Goal: Task Accomplishment & Management: Use online tool/utility

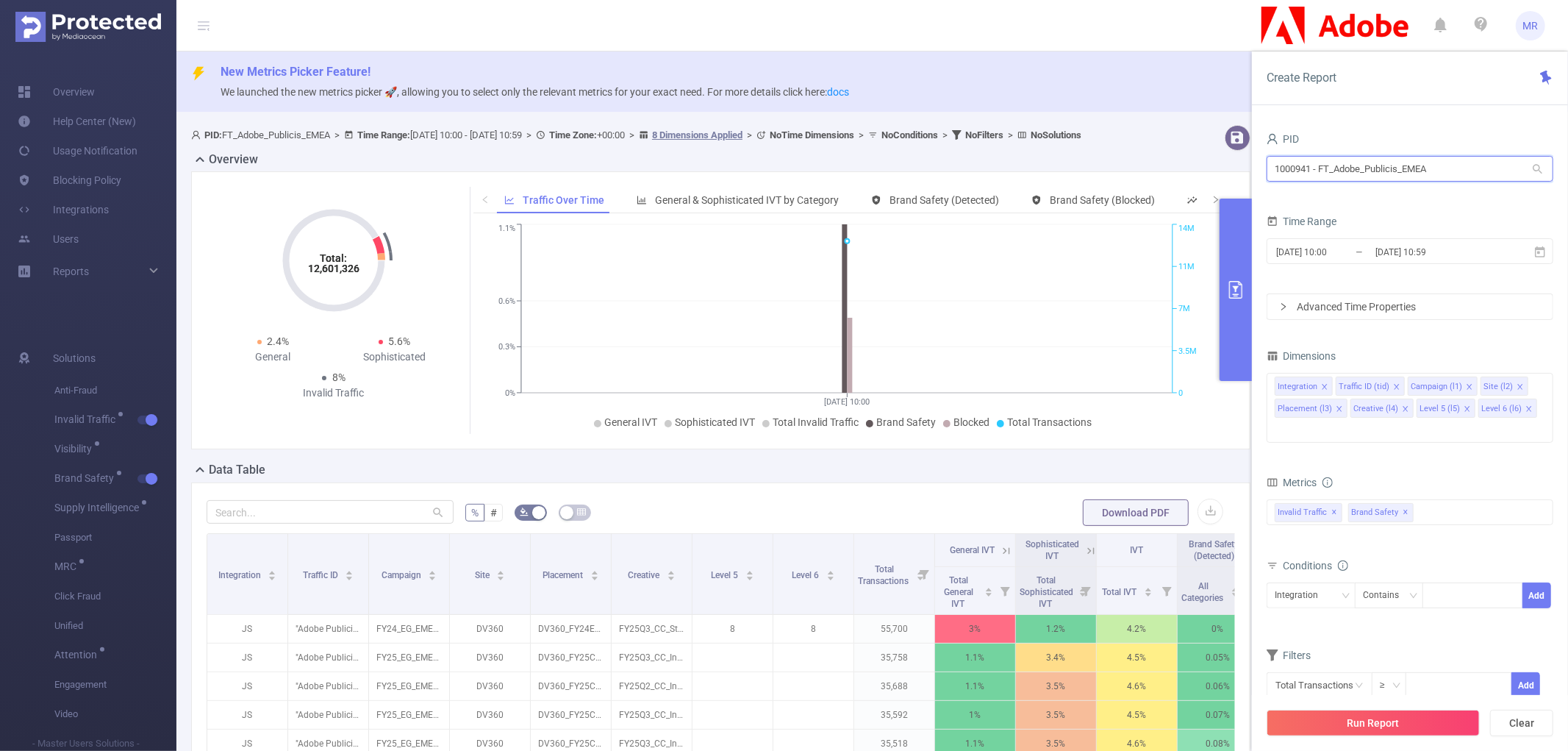
click at [1334, 168] on input "1000941 - FT_Adobe_Publicis_EMEA" at bounding box center [1410, 169] width 286 height 26
click at [1353, 258] on input "[DATE] 10:00" at bounding box center [1335, 251] width 119 height 20
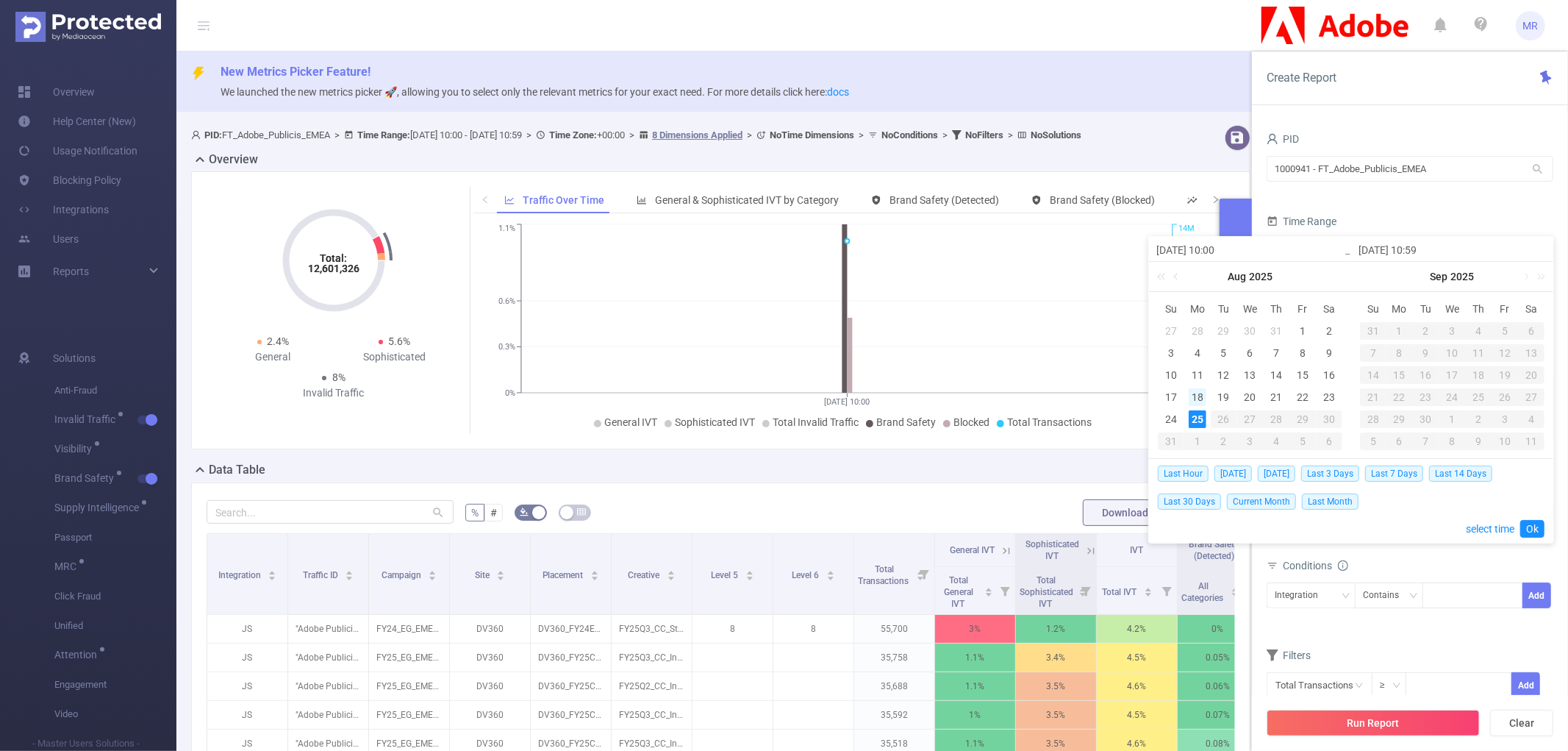
click at [1201, 392] on div "18" at bounding box center [1197, 396] width 18 height 18
click at [1174, 396] on div "17" at bounding box center [1171, 396] width 18 height 18
type input "[DATE] 10:00"
type input "[DATE] 10:59"
type input "[DATE] 10:00"
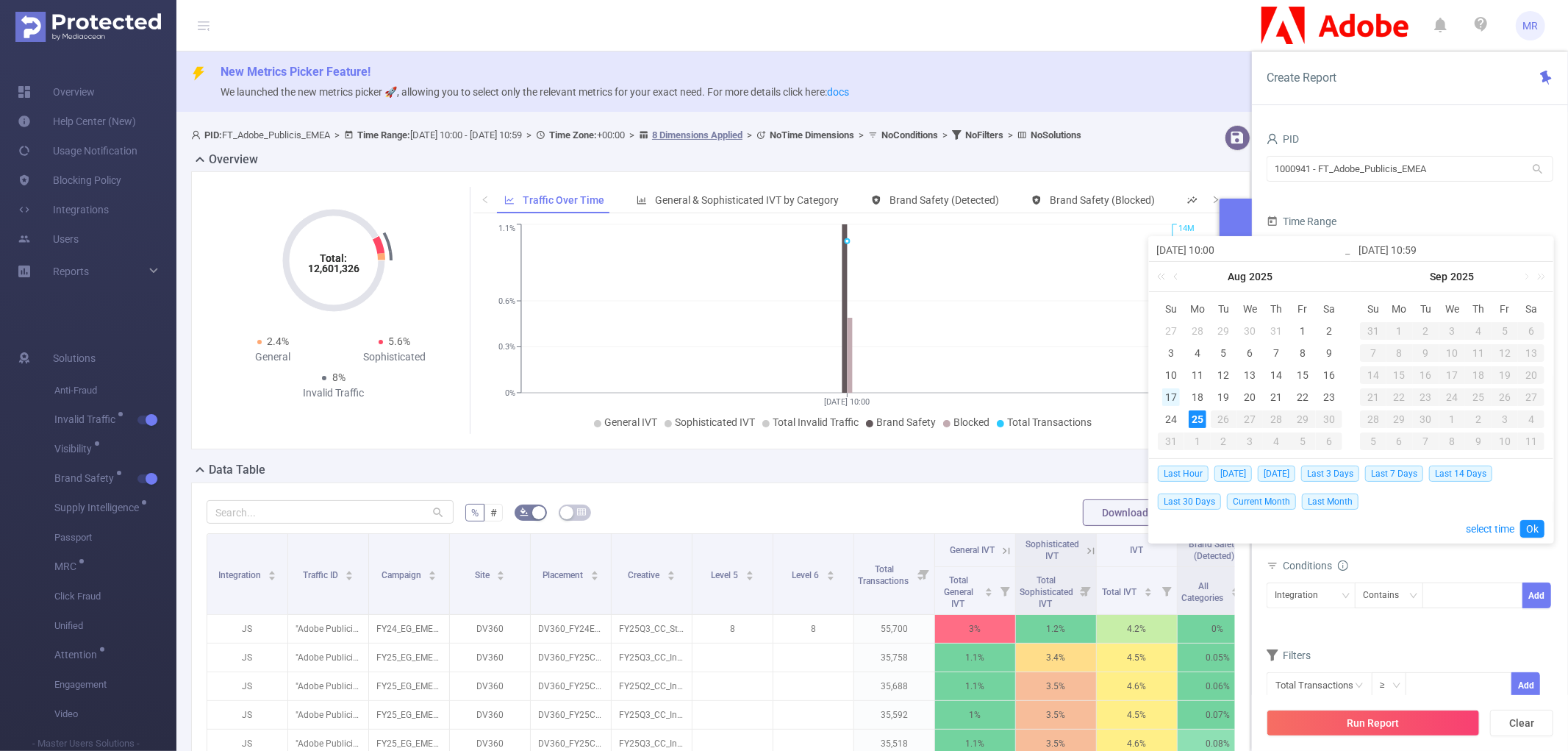
type input "[DATE] 10:59"
click at [1174, 396] on div "17" at bounding box center [1171, 396] width 18 height 18
click at [1528, 527] on link "Ok" at bounding box center [1533, 529] width 24 height 18
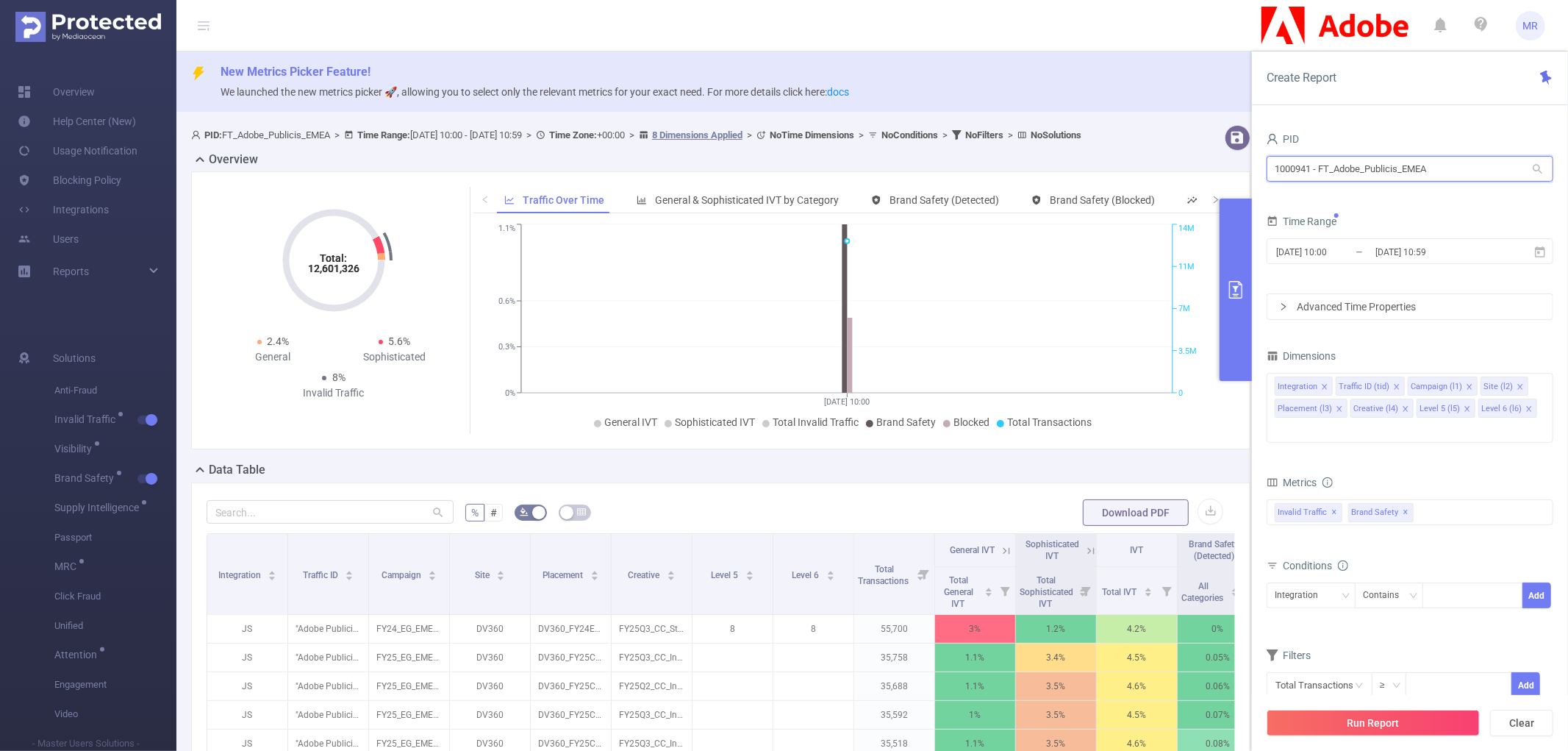
click at [1460, 173] on input "1000941 - FT_Adobe_Publicis_EMEA" at bounding box center [1410, 169] width 286 height 26
click at [1370, 132] on div "PID" at bounding box center [1410, 141] width 286 height 24
click at [1297, 170] on input "1000941 - FT_Adobe_Publicis_EMEA" at bounding box center [1410, 169] width 286 height 26
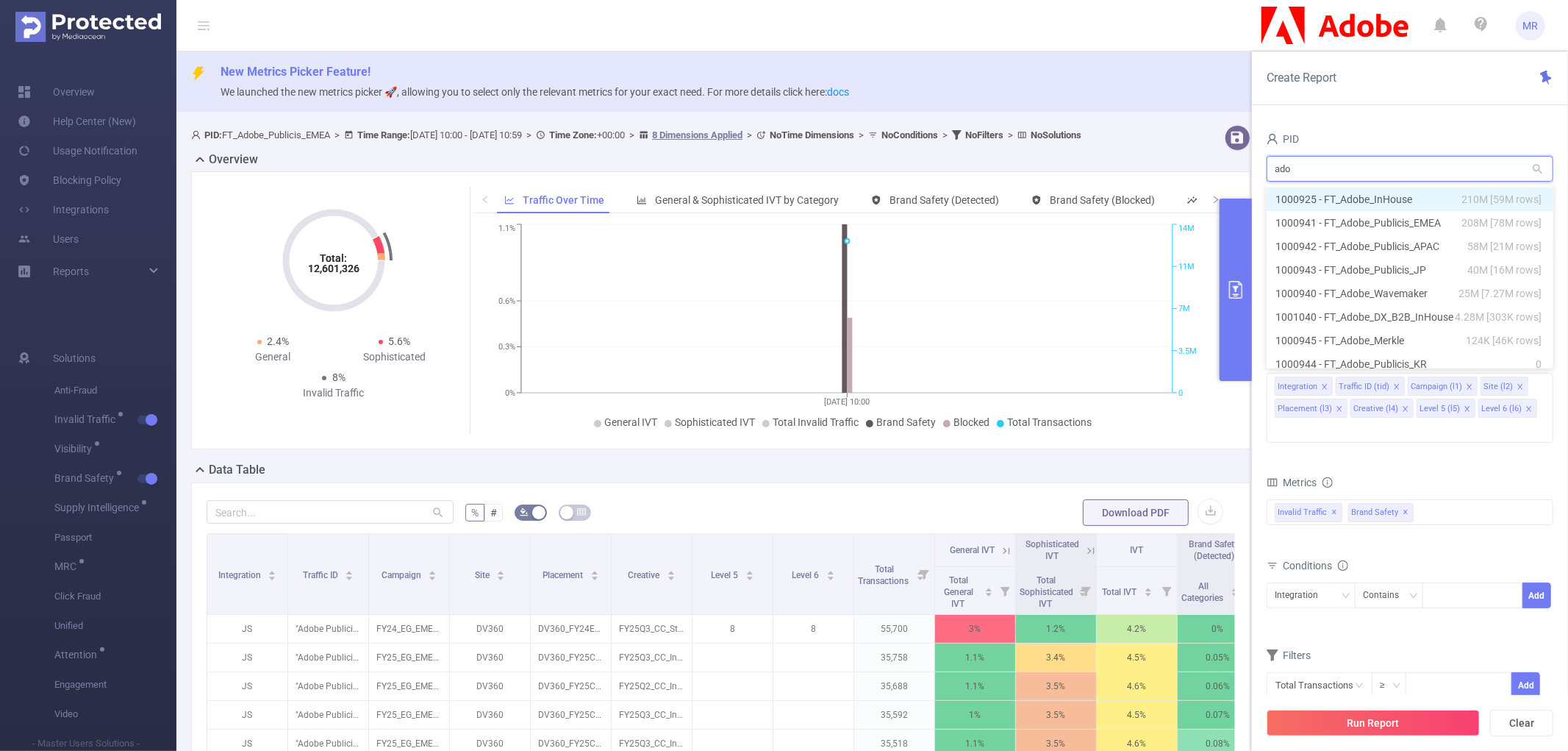
type input "adob"
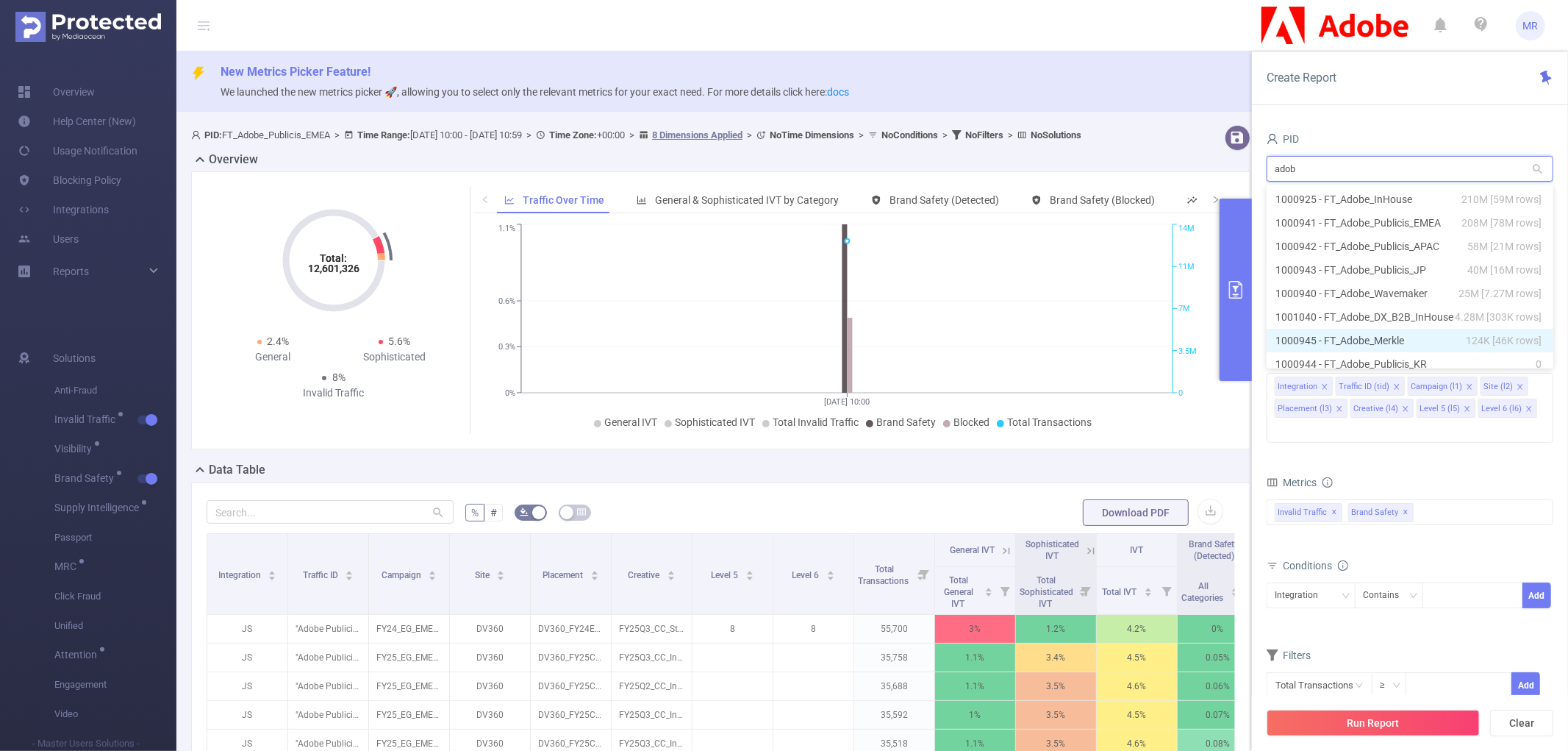
click at [1370, 335] on li "1000945 - FT_Adobe_Merkle 124K [46K rows]" at bounding box center [1410, 340] width 286 height 23
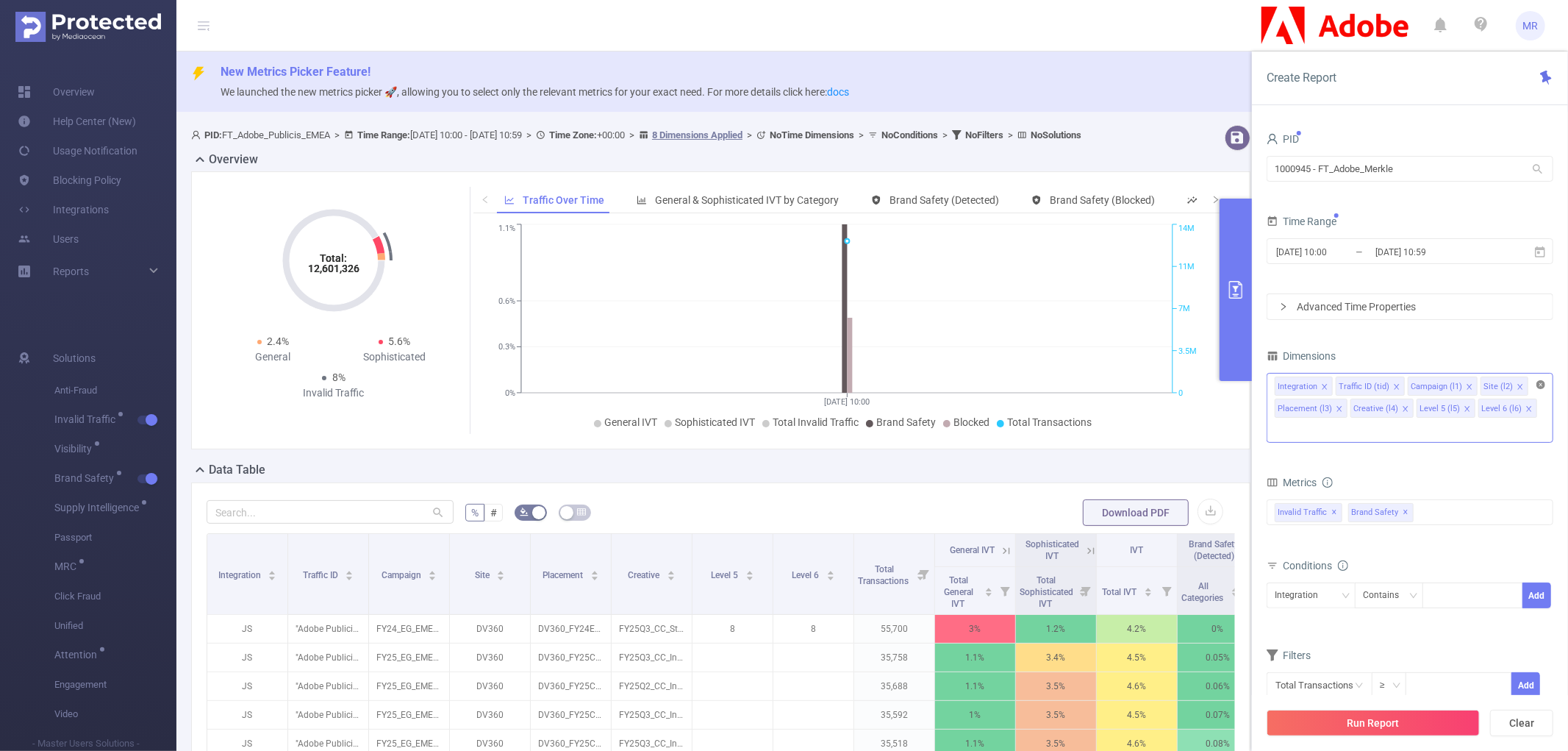
click at [1538, 384] on icon "icon: close-circle" at bounding box center [1540, 384] width 8 height 8
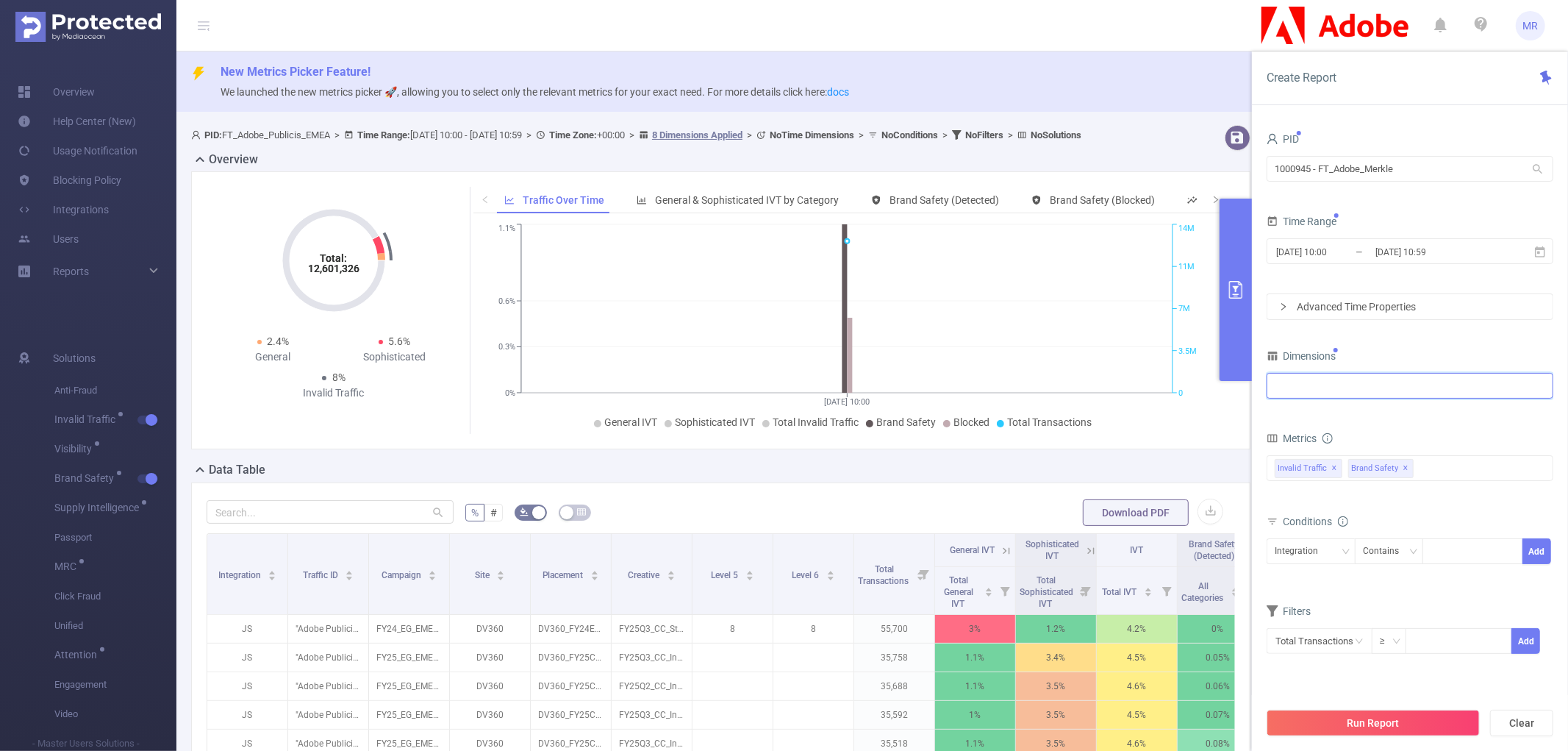
click at [1408, 384] on div at bounding box center [1410, 386] width 271 height 24
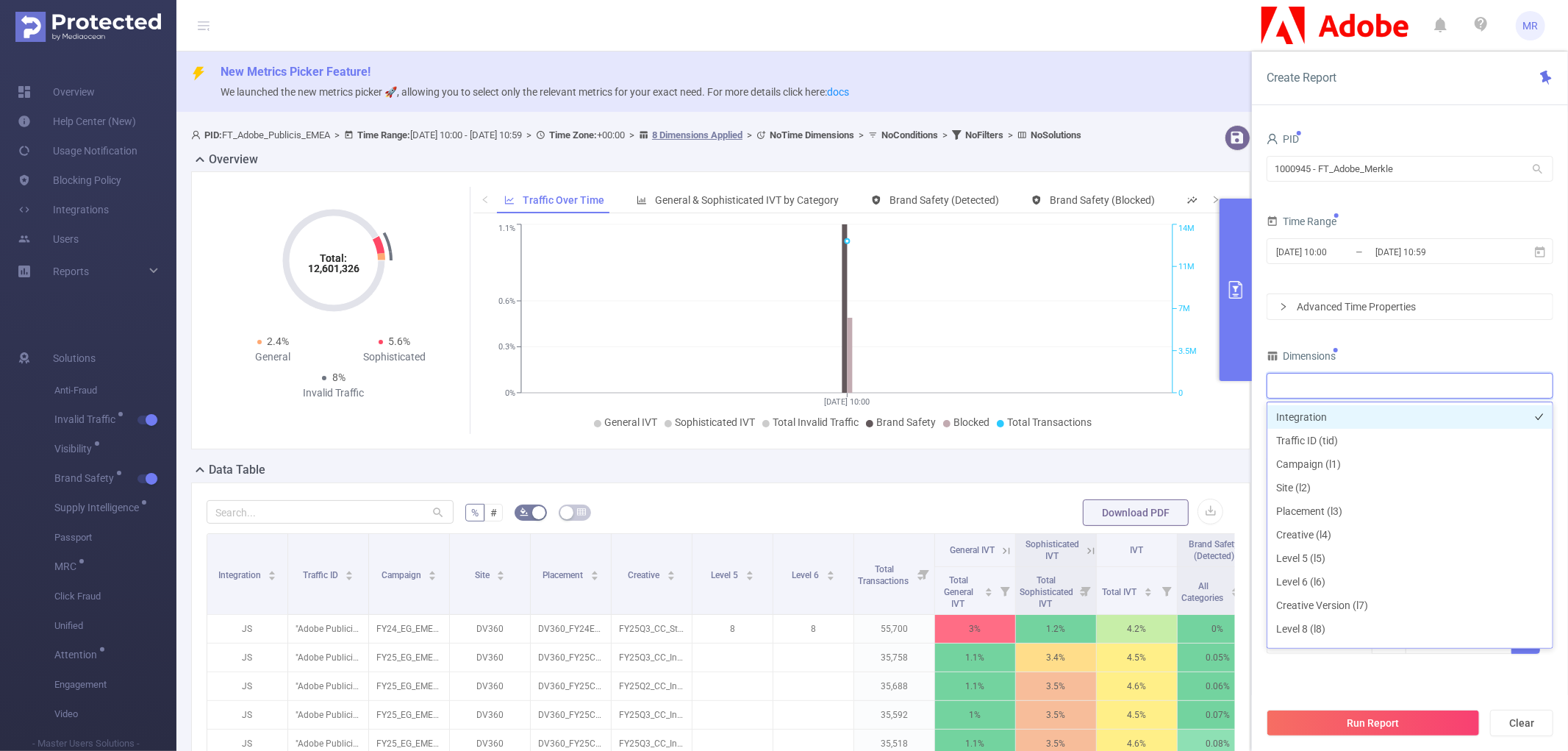
click at [1327, 412] on li "Integration" at bounding box center [1410, 417] width 286 height 23
click at [1375, 254] on input "[DATE] 10:59" at bounding box center [1434, 251] width 119 height 20
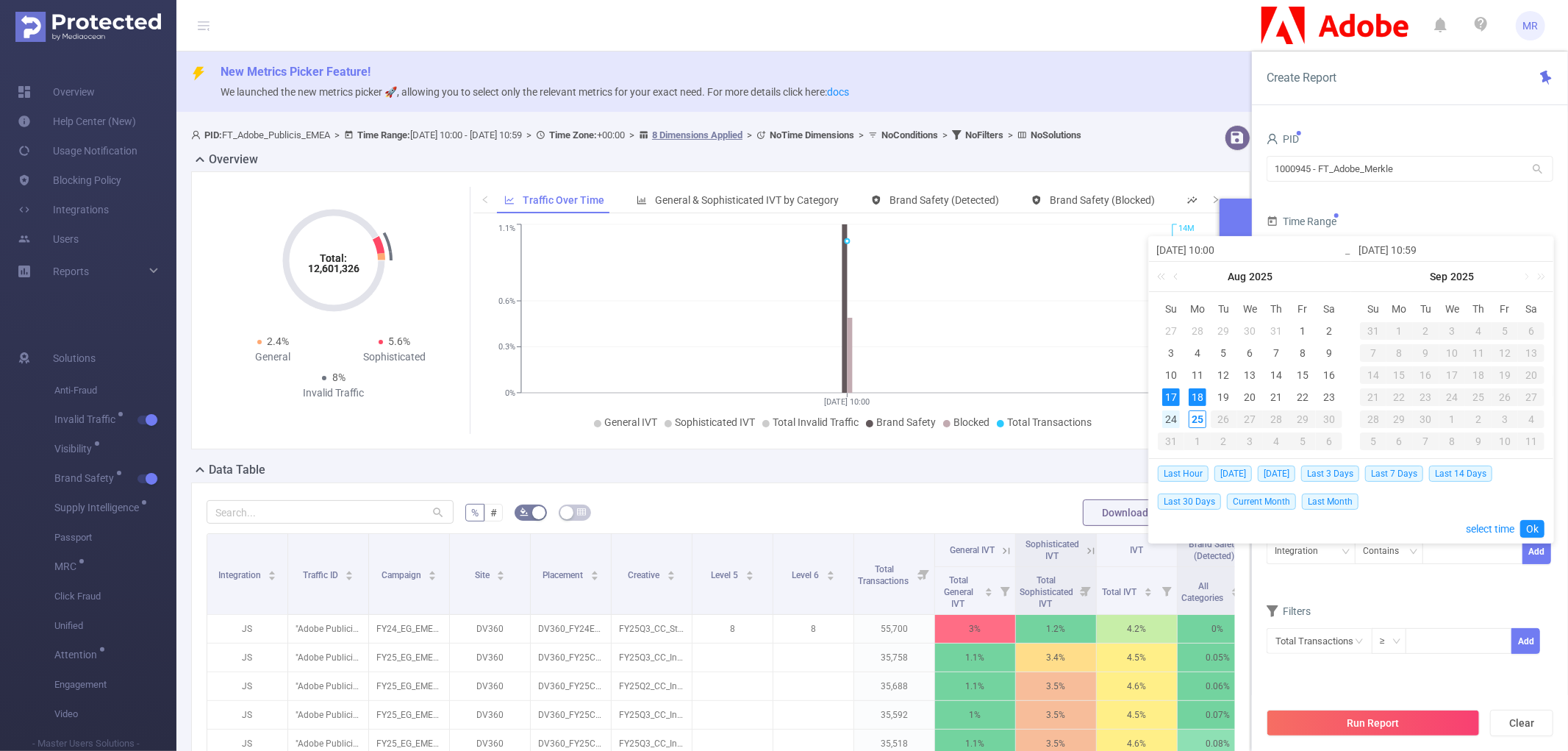
click at [1174, 416] on div "24" at bounding box center [1171, 419] width 18 height 18
type input "[DATE] 10:00"
type input "[DATE] 10:59"
type input "[DATE] 10:00"
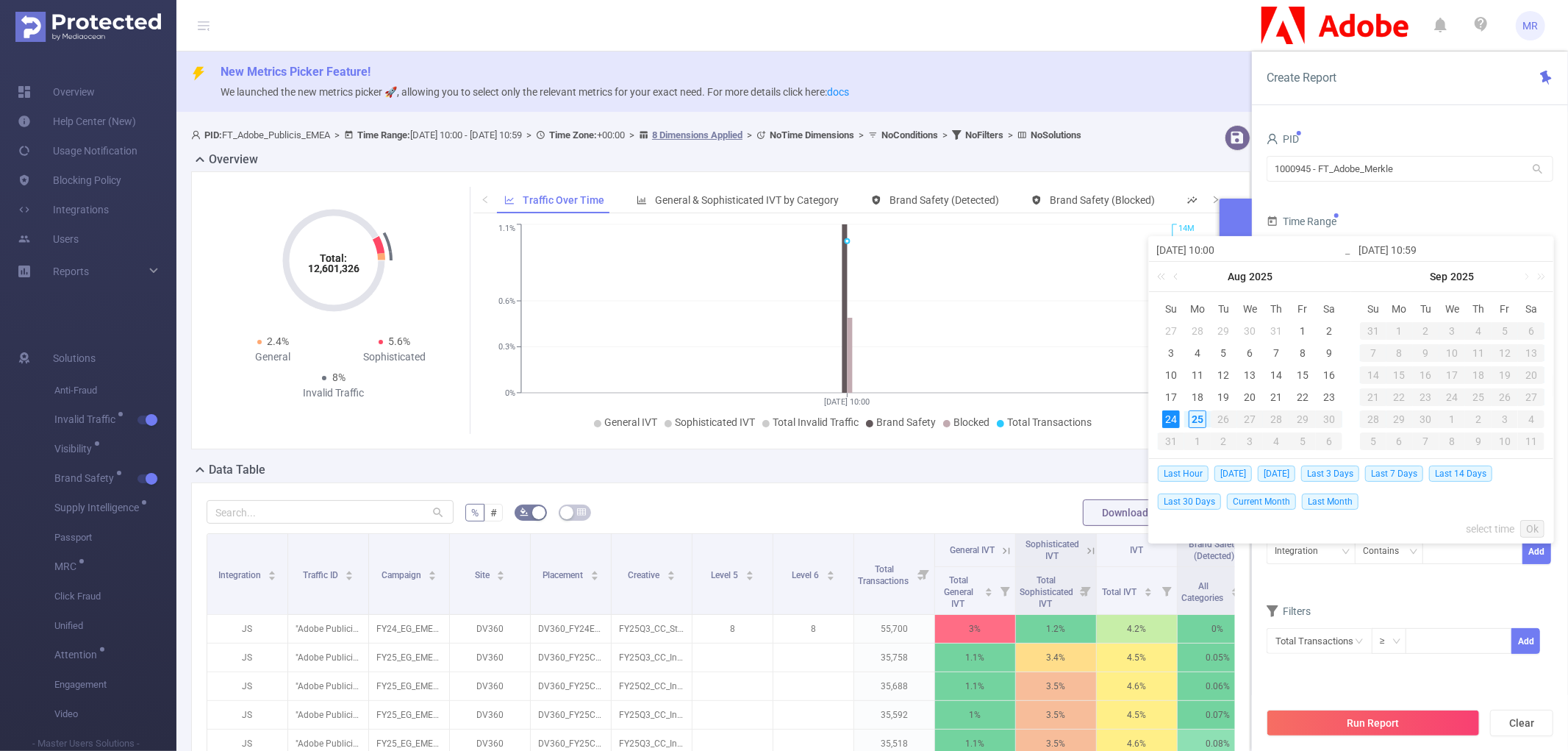
type input "[DATE] 10:59"
click at [1531, 524] on link "Ok" at bounding box center [1533, 529] width 24 height 18
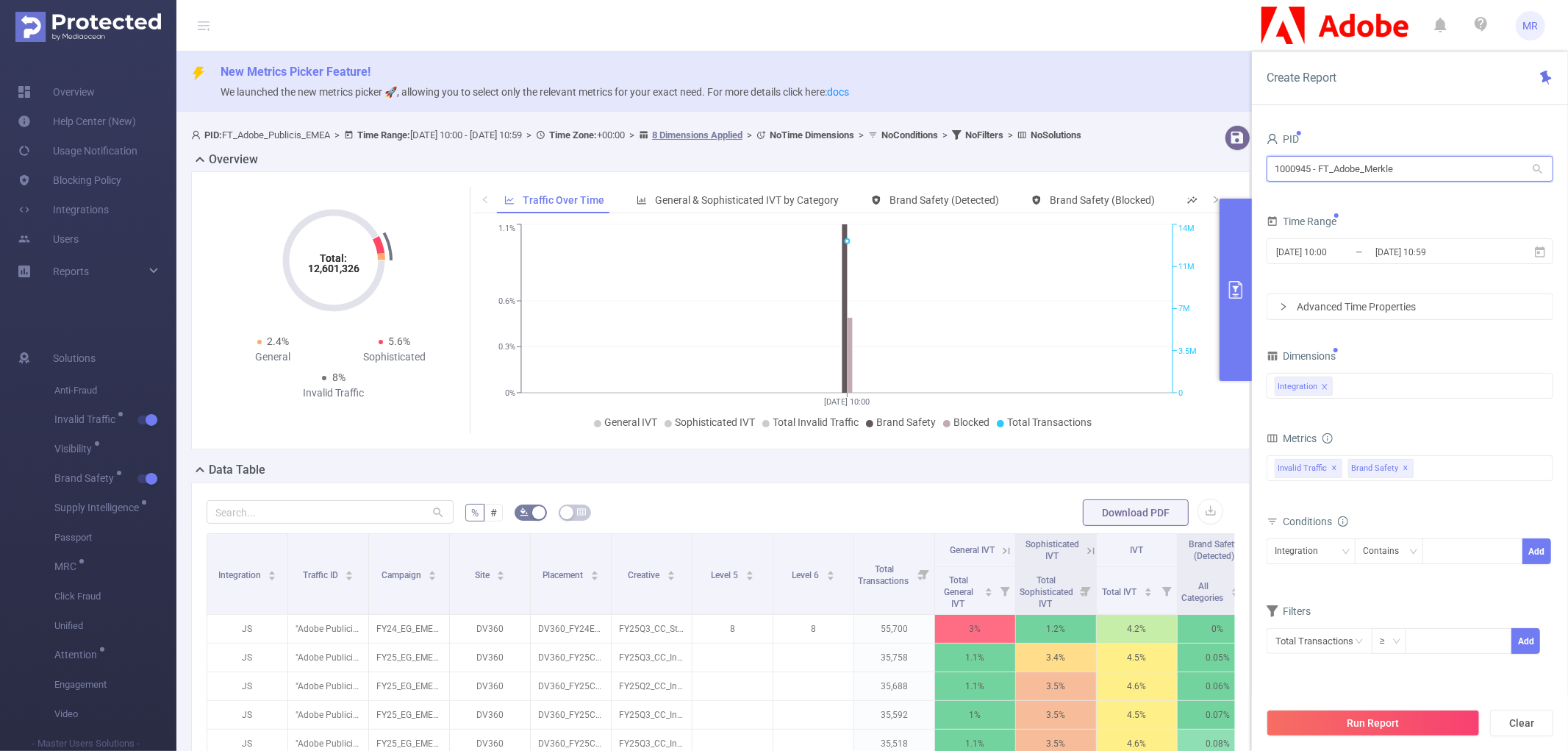
click at [1435, 160] on input "1000945 - FT_Adobe_Merkle" at bounding box center [1410, 169] width 286 height 26
click at [1425, 140] on div "PID" at bounding box center [1410, 141] width 286 height 24
click at [1406, 465] on span "Brand Safety ✕" at bounding box center [1381, 468] width 65 height 20
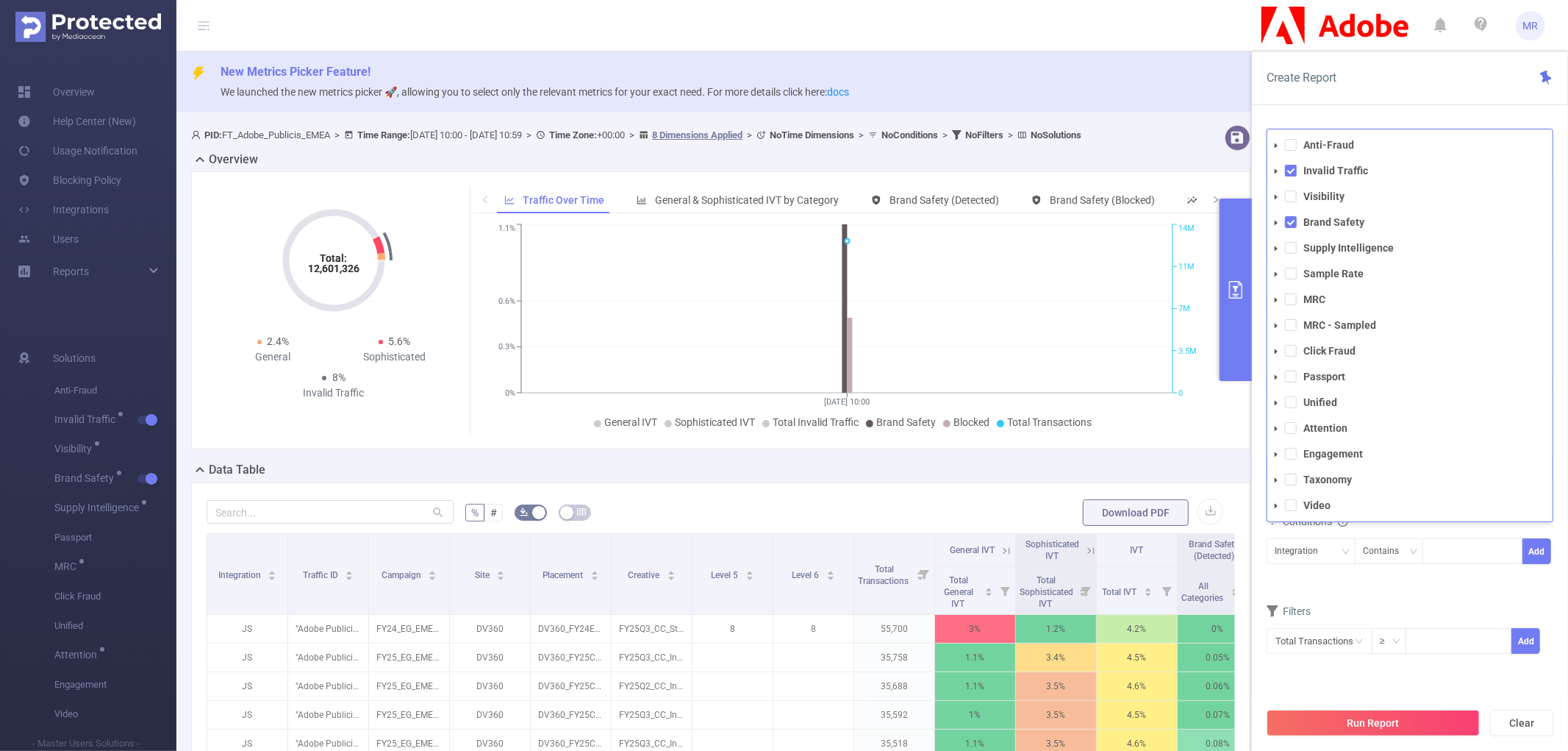
click at [1325, 211] on ul "Anti-Fraud Invalid Traffic Visibility Brand Safety Supply Intelligence Sample R…" at bounding box center [1410, 325] width 286 height 381
click at [1295, 223] on span at bounding box center [1291, 221] width 12 height 12
click at [1392, 722] on button "Run Report" at bounding box center [1373, 723] width 213 height 26
